Goal: Task Accomplishment & Management: Use online tool/utility

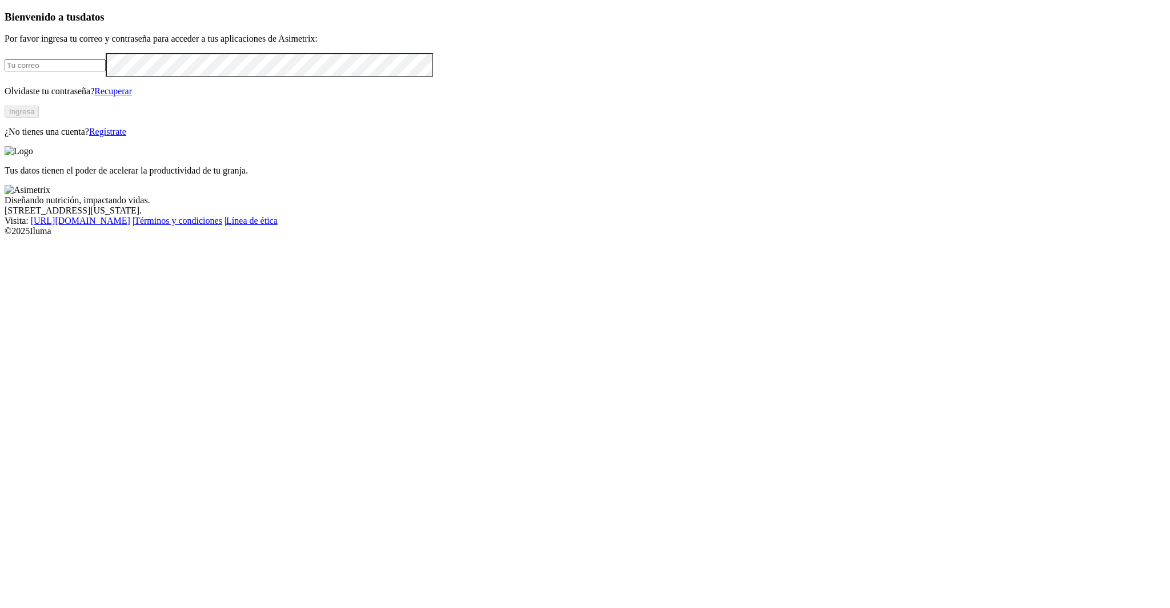
type input "[PERSON_NAME][EMAIL_ADDRESS][PERSON_NAME][DOMAIN_NAME]"
click at [39, 118] on button "Ingresa" at bounding box center [22, 112] width 34 height 12
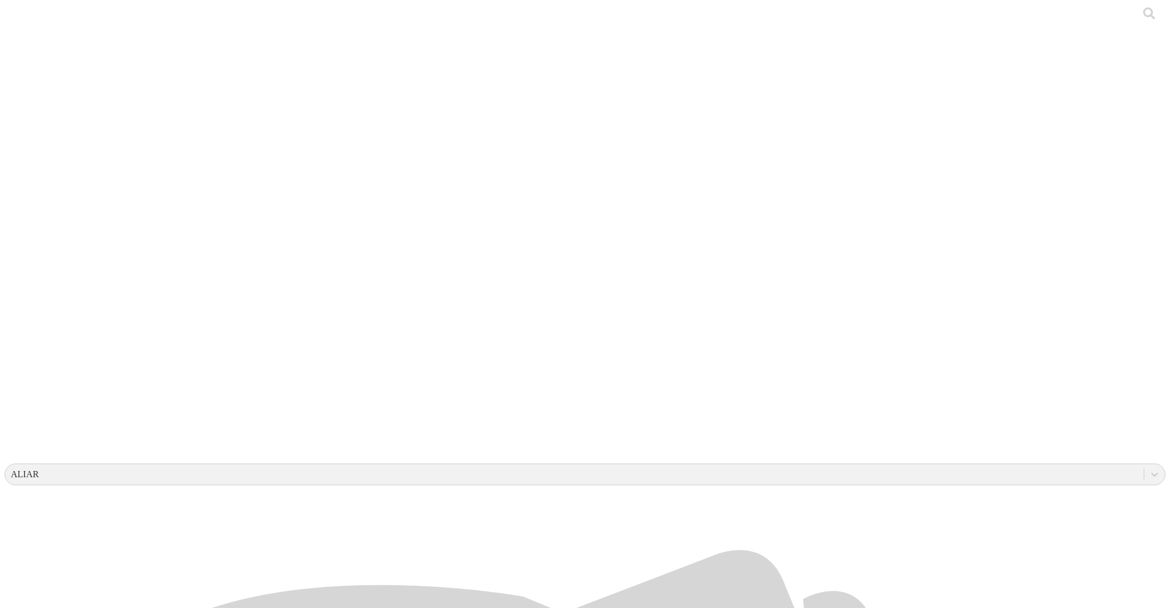
click at [235, 385] on div at bounding box center [590, 304] width 1170 height 608
